Goal: Information Seeking & Learning: Learn about a topic

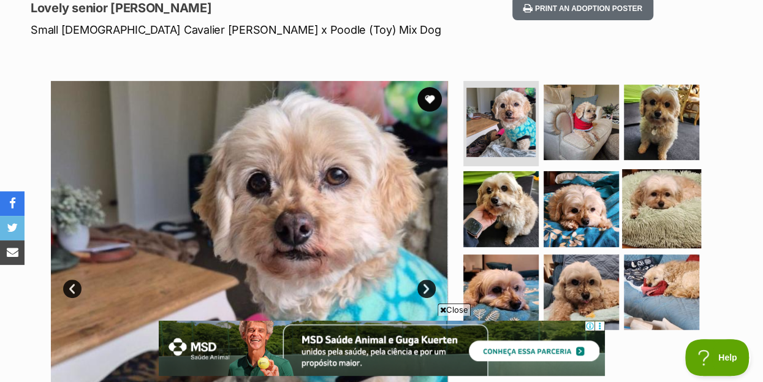
click at [667, 184] on img at bounding box center [661, 208] width 79 height 79
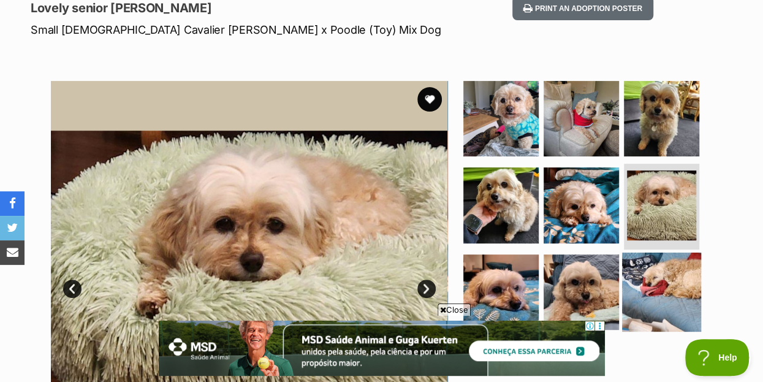
click at [670, 257] on img at bounding box center [661, 291] width 79 height 79
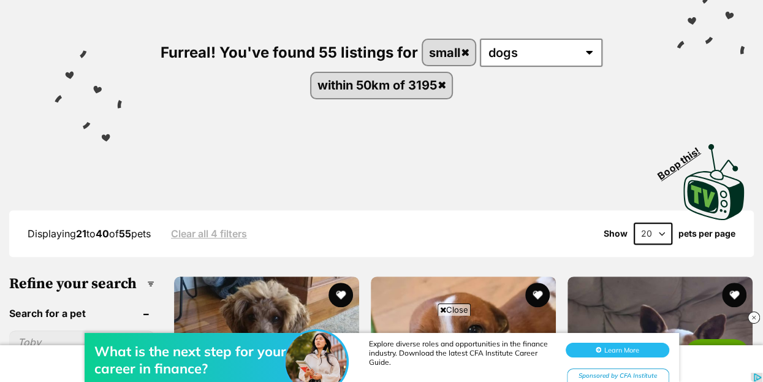
scroll to position [132, 0]
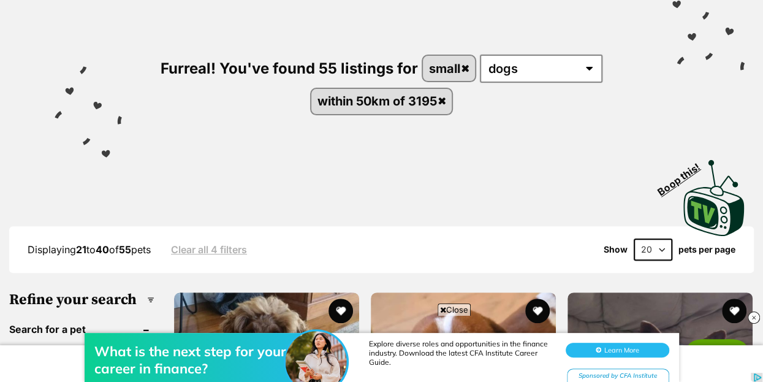
click at [634, 238] on select "20 40 60" at bounding box center [653, 249] width 39 height 22
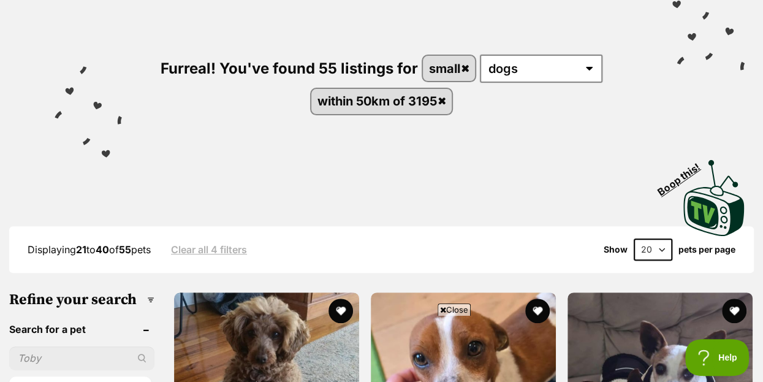
select select "60"
click option "60" at bounding box center [0, 0] width 0 height 0
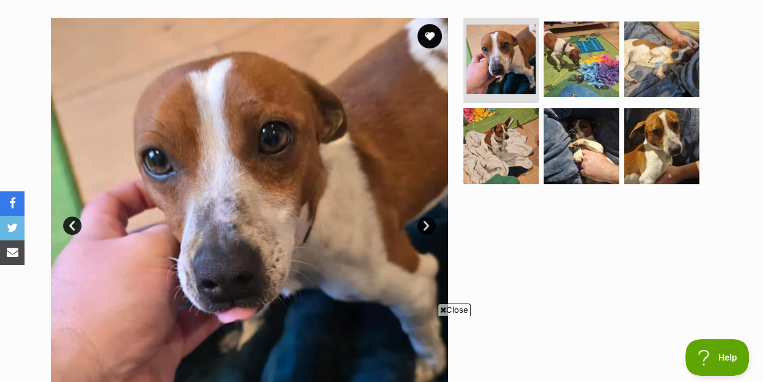
scroll to position [265, 0]
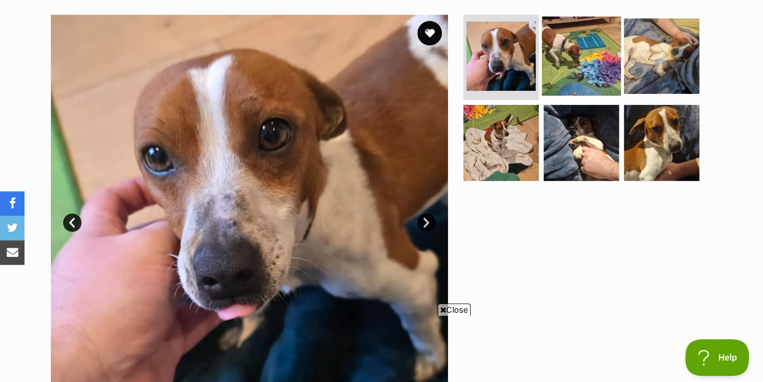
click at [585, 34] on img at bounding box center [581, 55] width 79 height 79
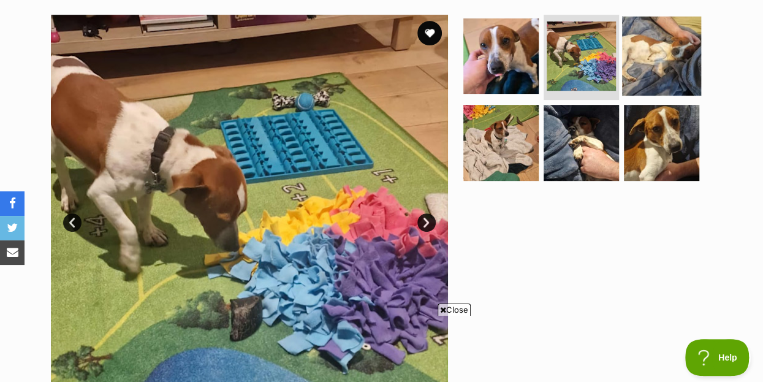
click at [660, 31] on img at bounding box center [661, 55] width 79 height 79
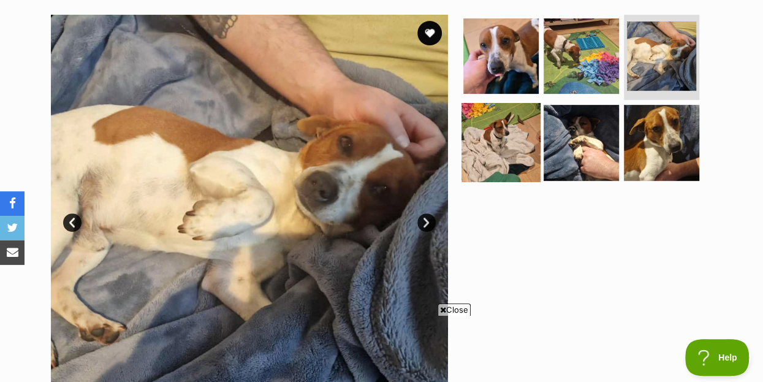
click at [495, 123] on img at bounding box center [500, 142] width 79 height 79
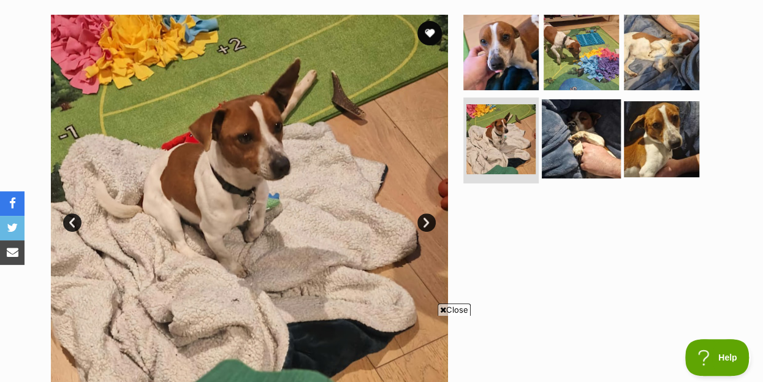
click at [582, 113] on img at bounding box center [581, 138] width 79 height 79
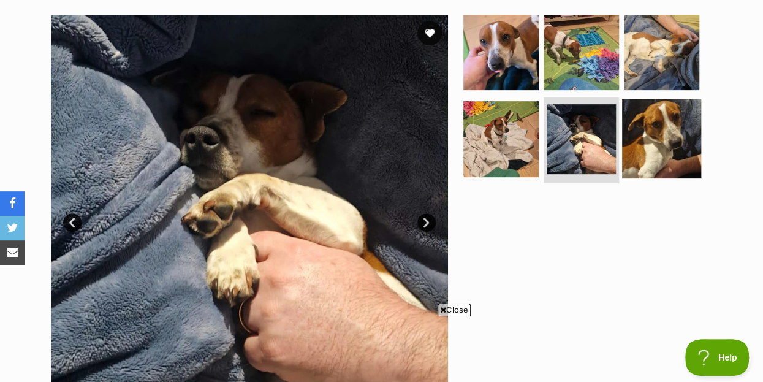
click at [669, 112] on img at bounding box center [661, 138] width 79 height 79
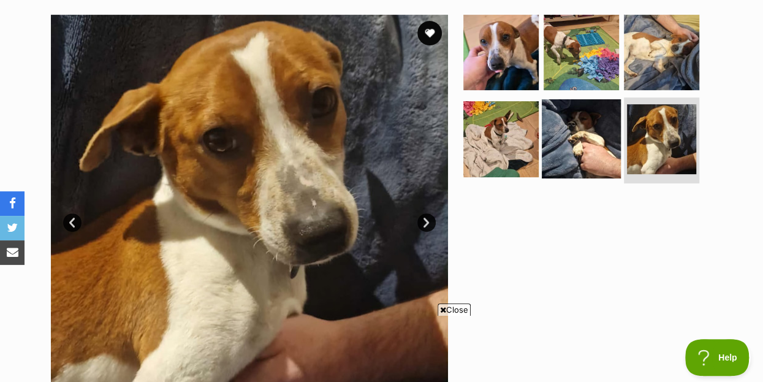
click at [577, 119] on img at bounding box center [581, 138] width 79 height 79
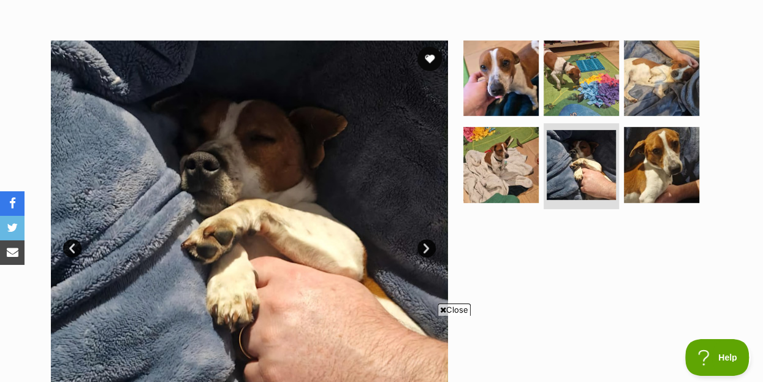
scroll to position [199, 0]
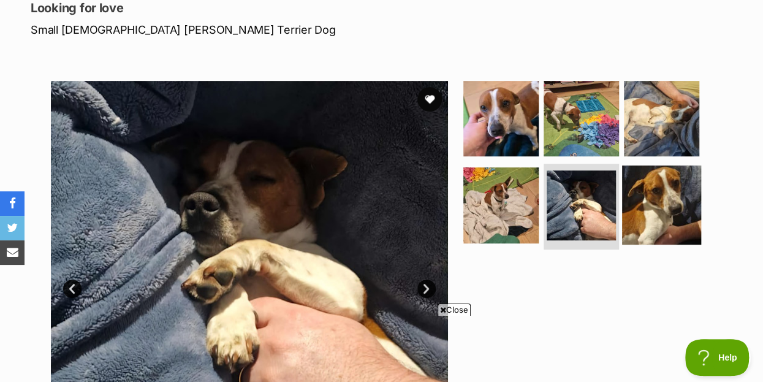
click at [664, 179] on img at bounding box center [661, 204] width 79 height 79
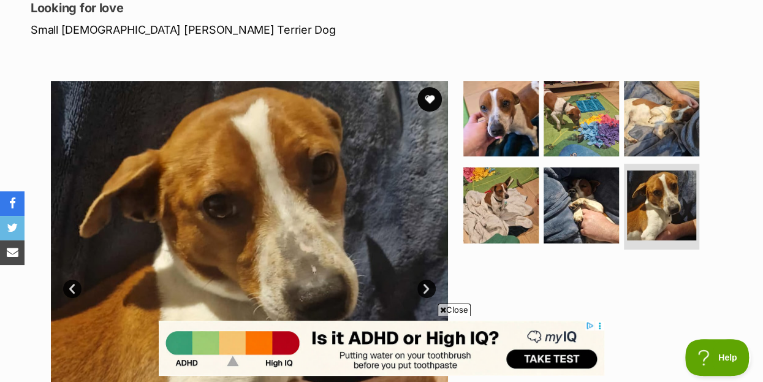
scroll to position [0, 0]
click at [431, 279] on link "Next" at bounding box center [426, 288] width 18 height 18
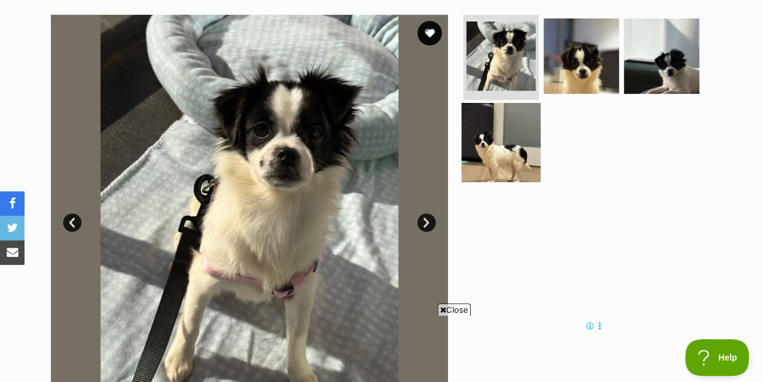
click at [507, 116] on img at bounding box center [500, 142] width 79 height 79
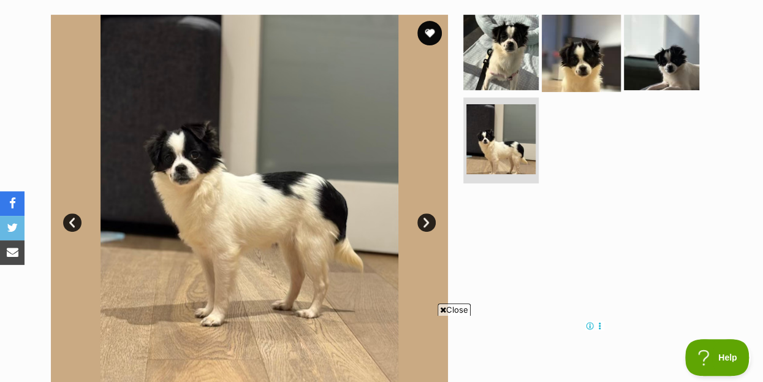
click at [581, 39] on img at bounding box center [581, 51] width 79 height 79
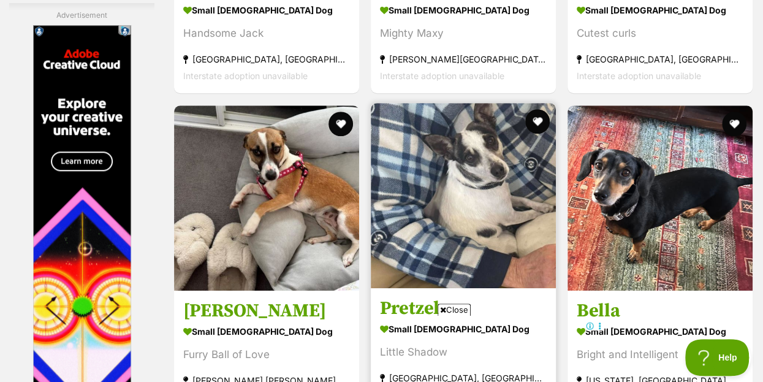
scroll to position [5625, 0]
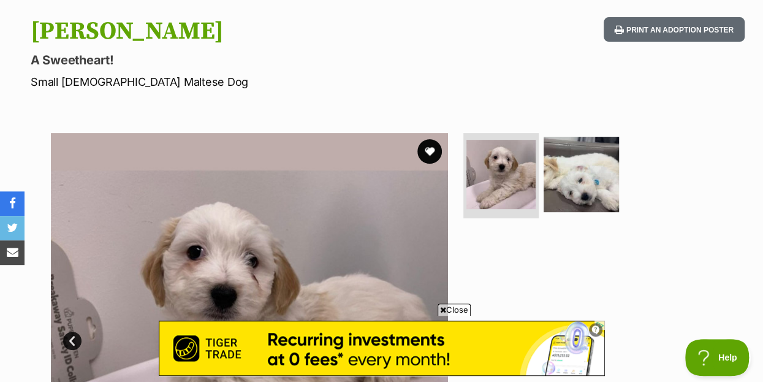
scroll to position [132, 0]
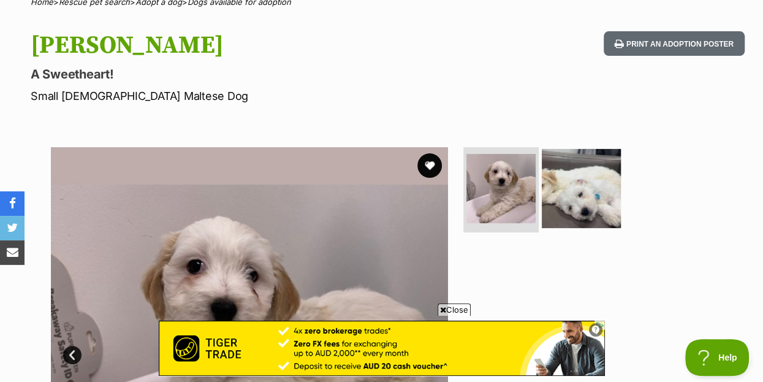
click at [593, 168] on img at bounding box center [581, 187] width 79 height 79
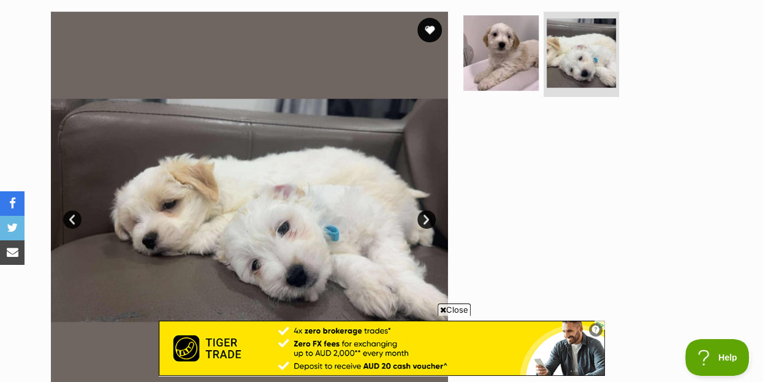
scroll to position [199, 0]
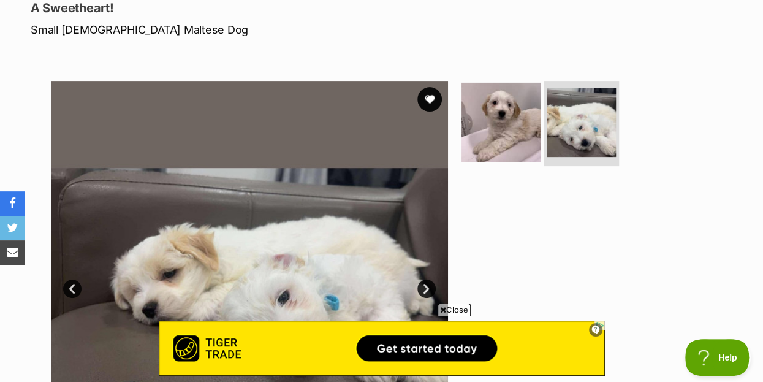
click at [507, 93] on img at bounding box center [500, 121] width 79 height 79
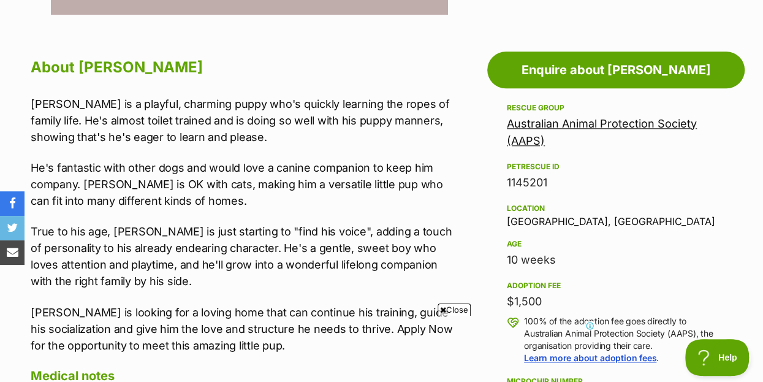
scroll to position [0, 0]
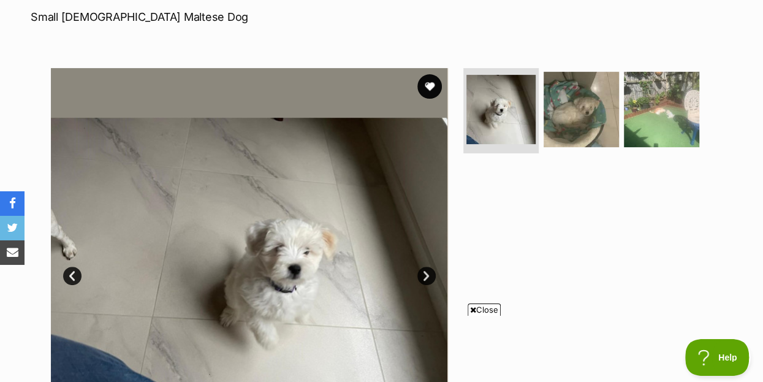
scroll to position [199, 0]
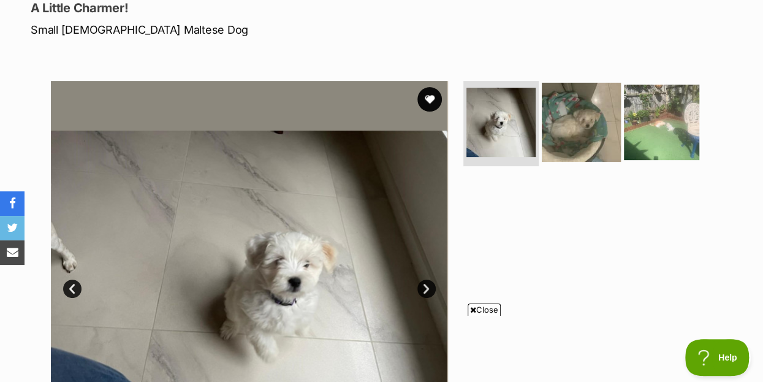
click at [584, 99] on img at bounding box center [581, 121] width 79 height 79
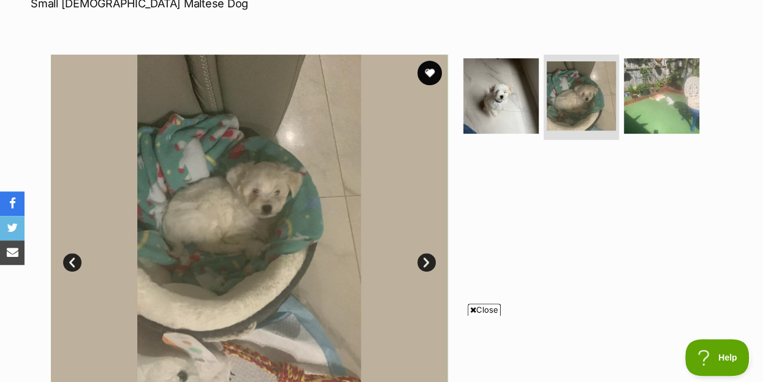
scroll to position [132, 0]
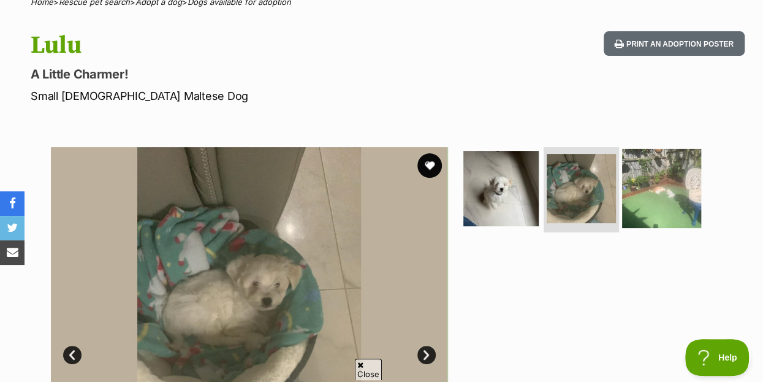
click at [665, 163] on img at bounding box center [661, 187] width 79 height 79
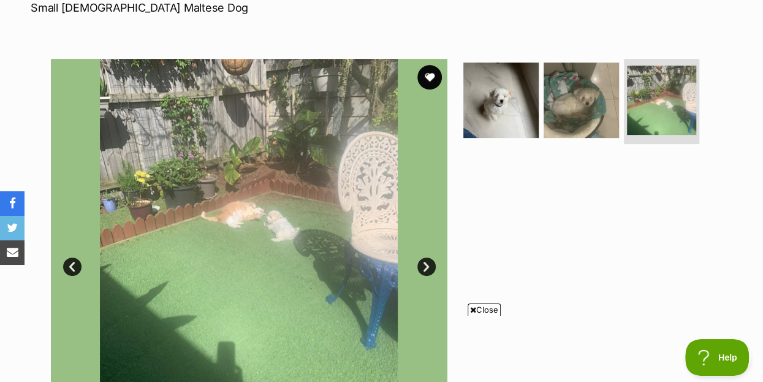
scroll to position [199, 0]
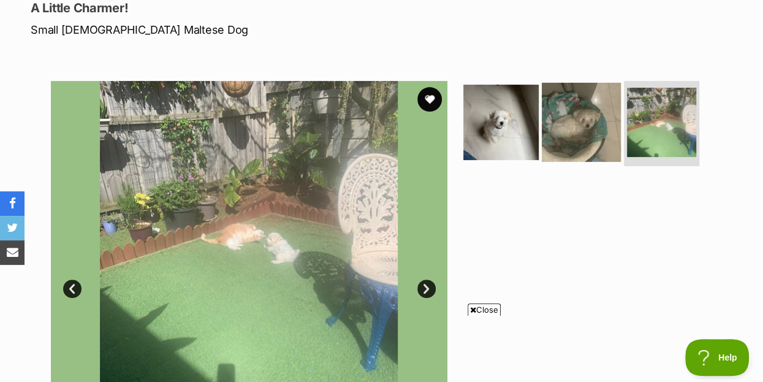
click at [585, 108] on img at bounding box center [581, 121] width 79 height 79
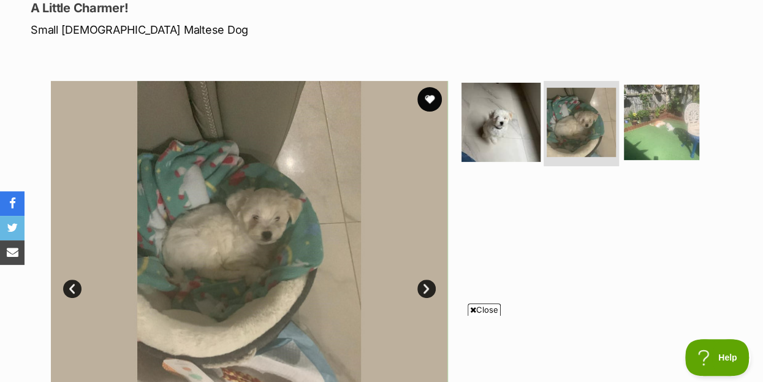
click at [505, 108] on img at bounding box center [500, 121] width 79 height 79
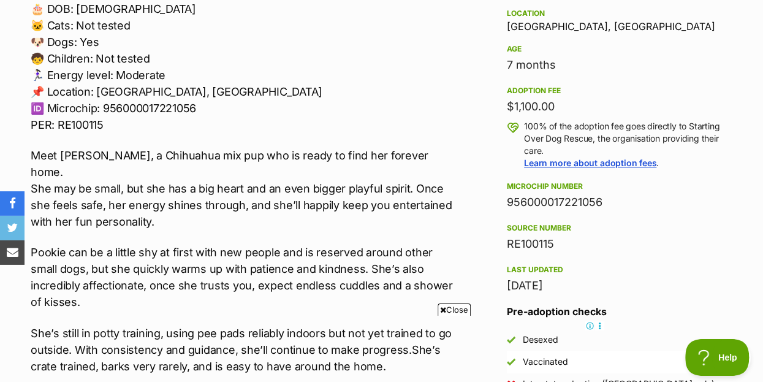
scroll to position [860, 0]
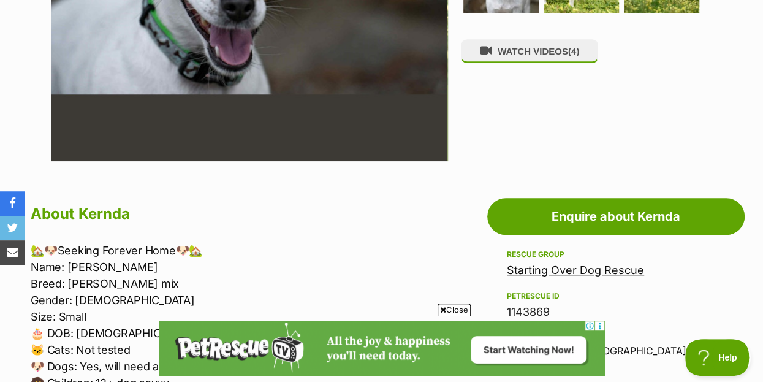
scroll to position [596, 0]
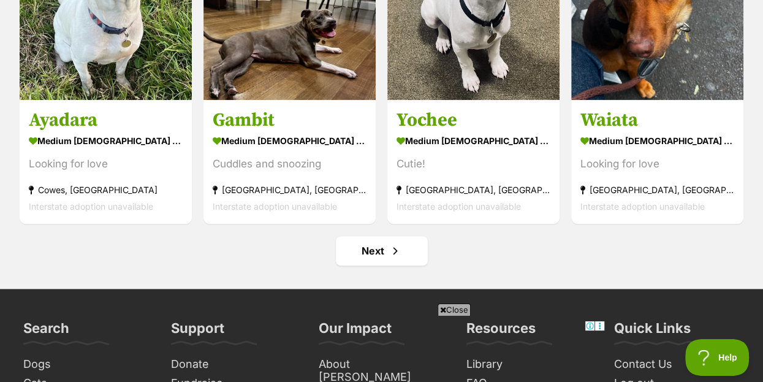
scroll to position [5861, 0]
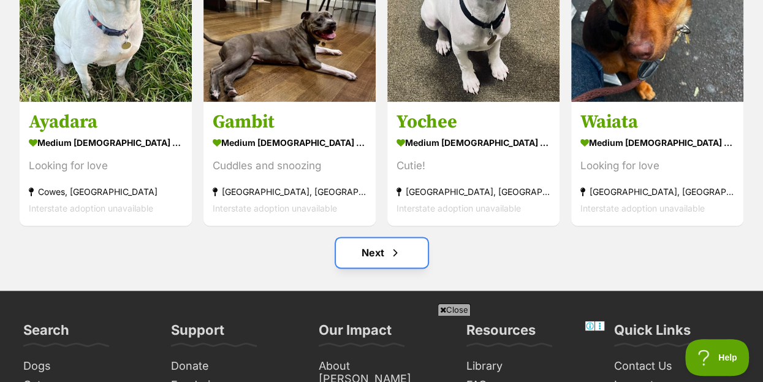
click at [371, 238] on link "Next" at bounding box center [382, 252] width 92 height 29
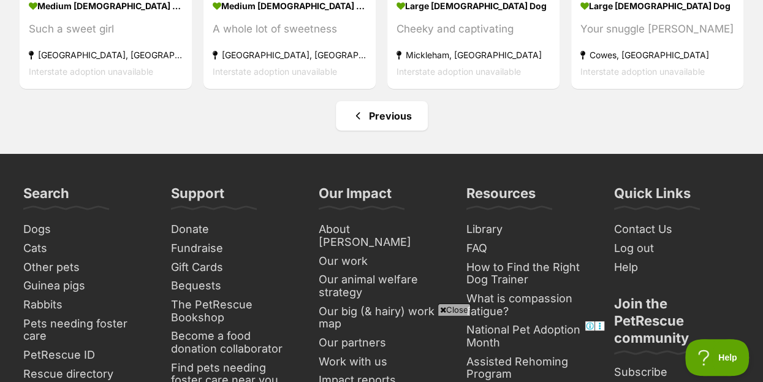
scroll to position [2316, 0]
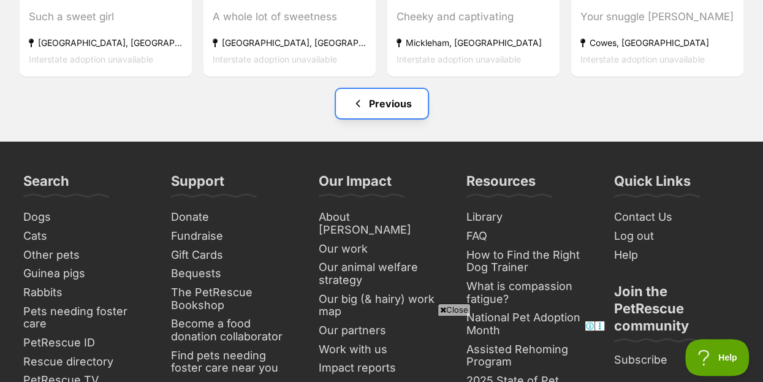
click at [383, 89] on link "Previous" at bounding box center [382, 103] width 92 height 29
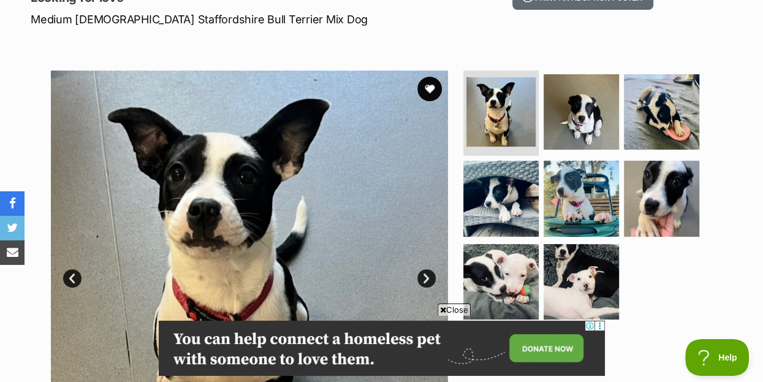
scroll to position [199, 0]
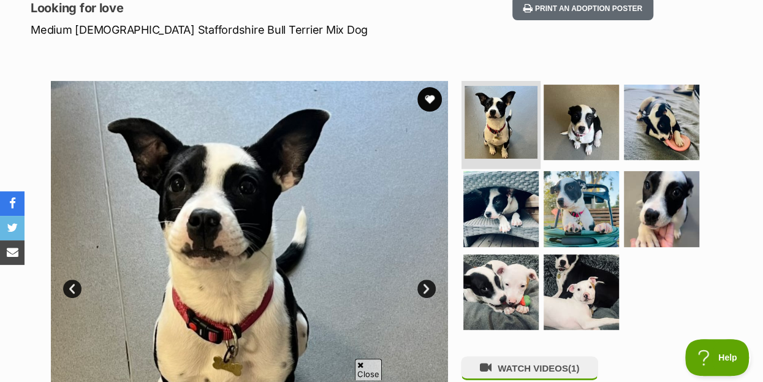
click at [494, 93] on img at bounding box center [500, 122] width 73 height 73
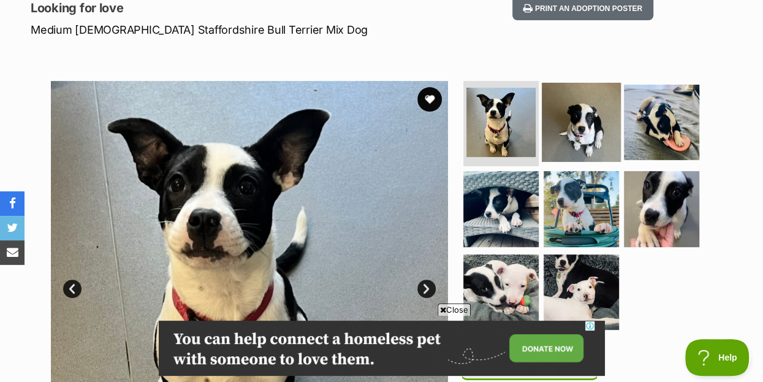
scroll to position [0, 0]
click at [565, 97] on img at bounding box center [581, 121] width 79 height 79
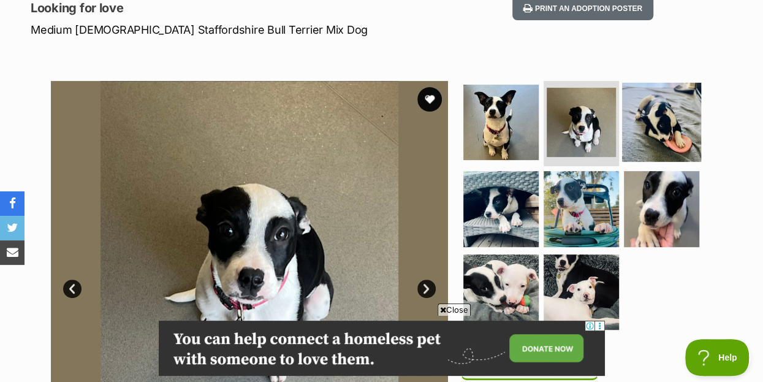
click at [665, 100] on img at bounding box center [661, 121] width 79 height 79
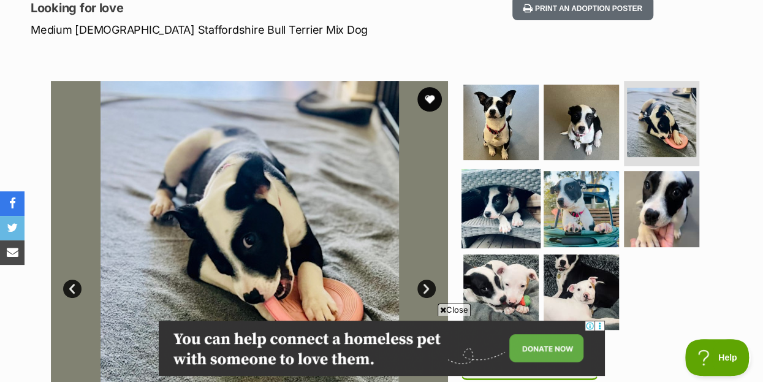
click at [505, 176] on img at bounding box center [500, 208] width 79 height 79
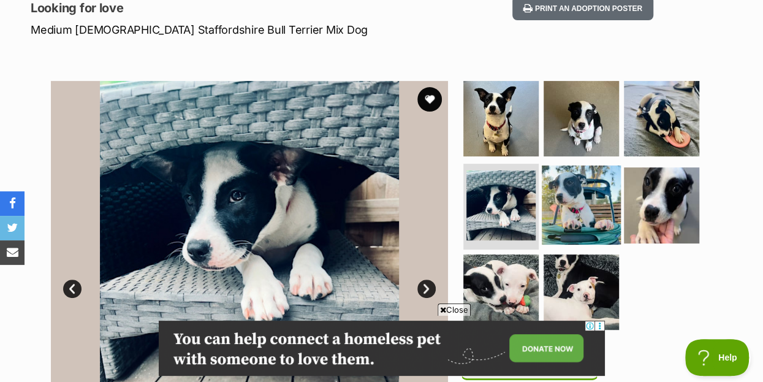
click at [580, 178] on img at bounding box center [581, 204] width 79 height 79
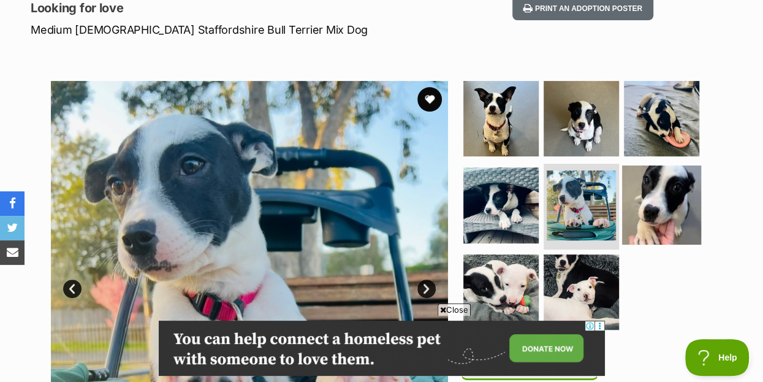
click at [665, 179] on img at bounding box center [661, 204] width 79 height 79
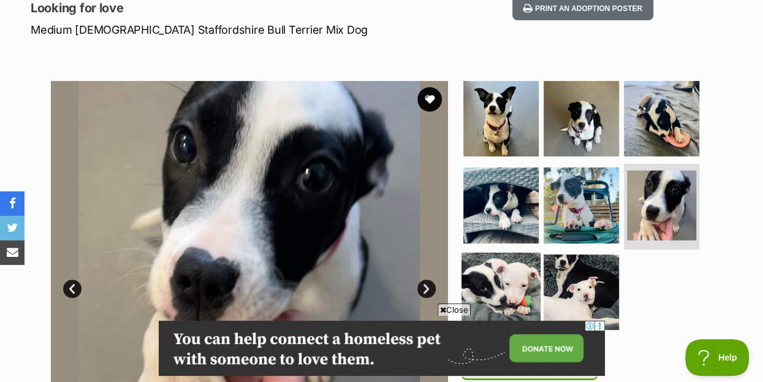
click at [479, 257] on img at bounding box center [500, 291] width 79 height 79
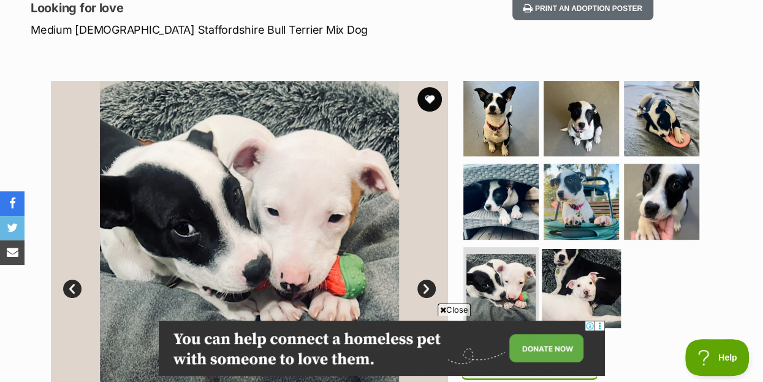
click at [591, 260] on img at bounding box center [581, 288] width 79 height 79
